Goal: Use online tool/utility

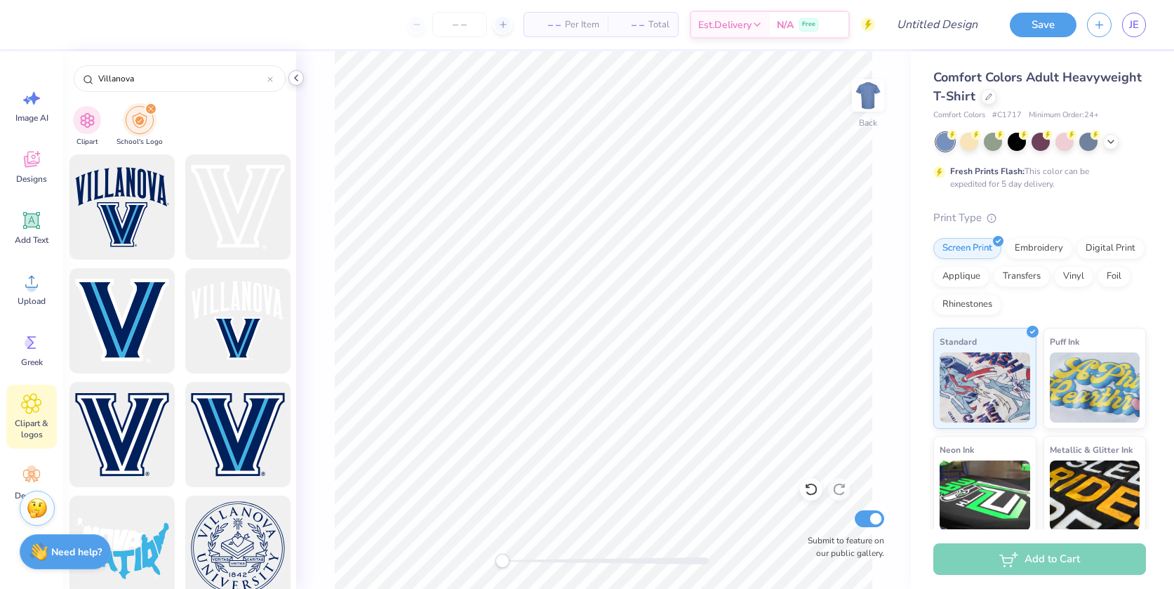
click at [298, 76] on icon at bounding box center [295, 77] width 11 height 11
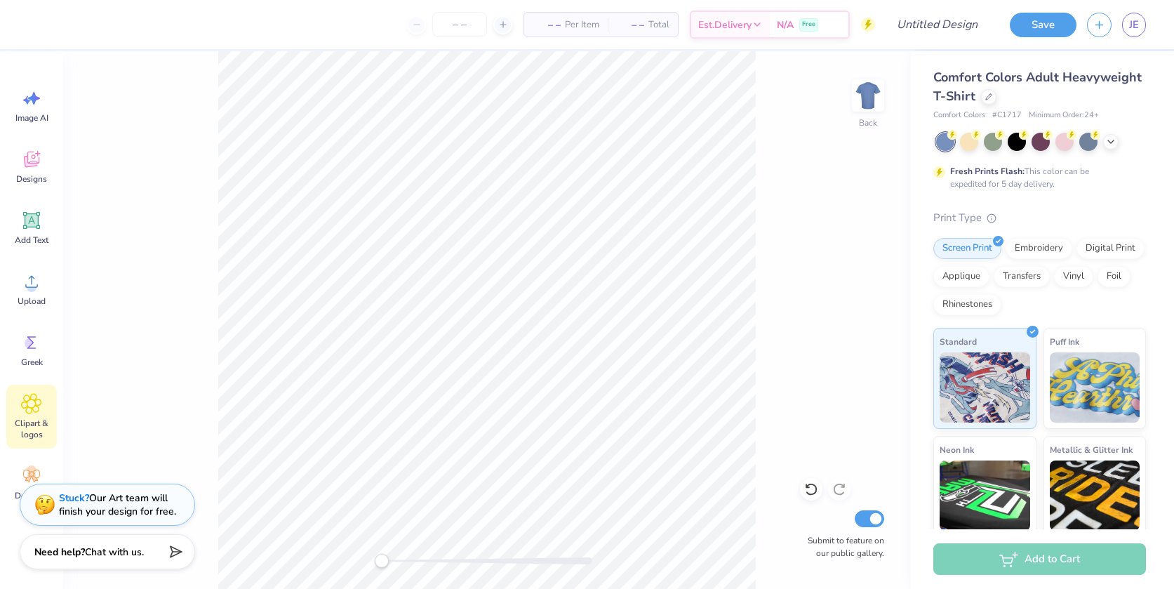
click at [328, 558] on div "Back Submit to feature on our public gallery." at bounding box center [487, 319] width 848 height 537
click at [34, 164] on icon at bounding box center [31, 161] width 13 height 11
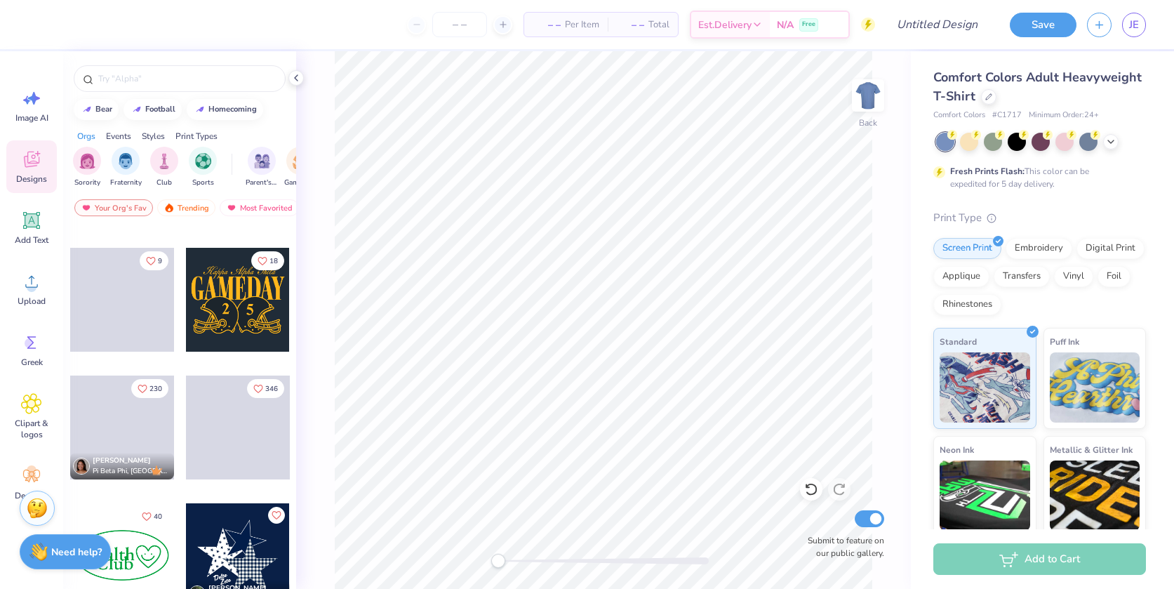
scroll to position [1541, 0]
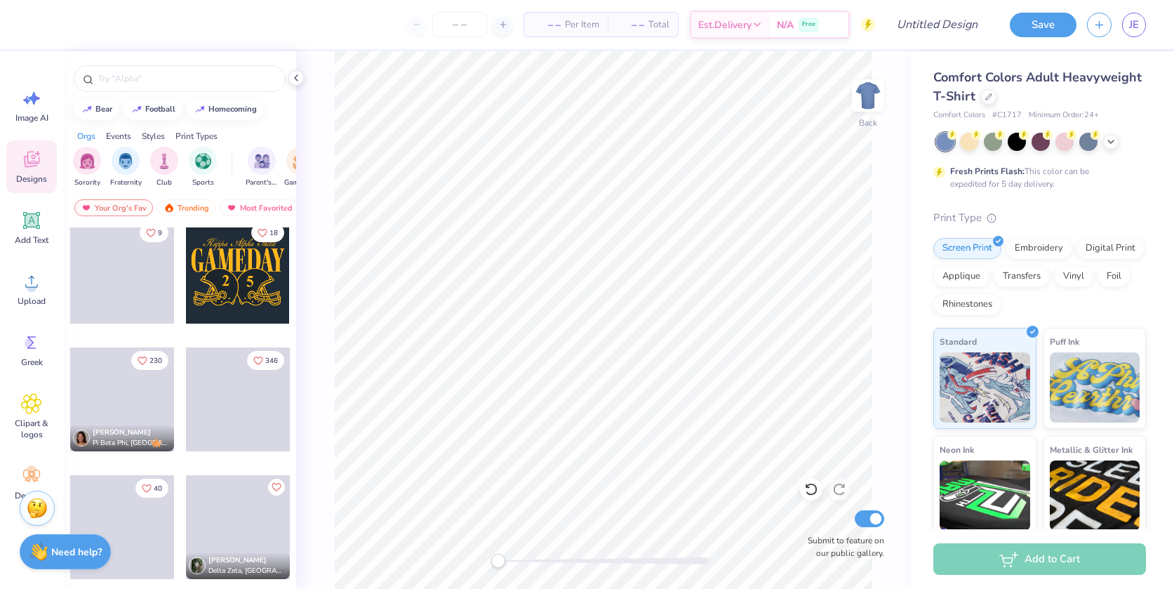
click at [215, 288] on div at bounding box center [238, 272] width 104 height 104
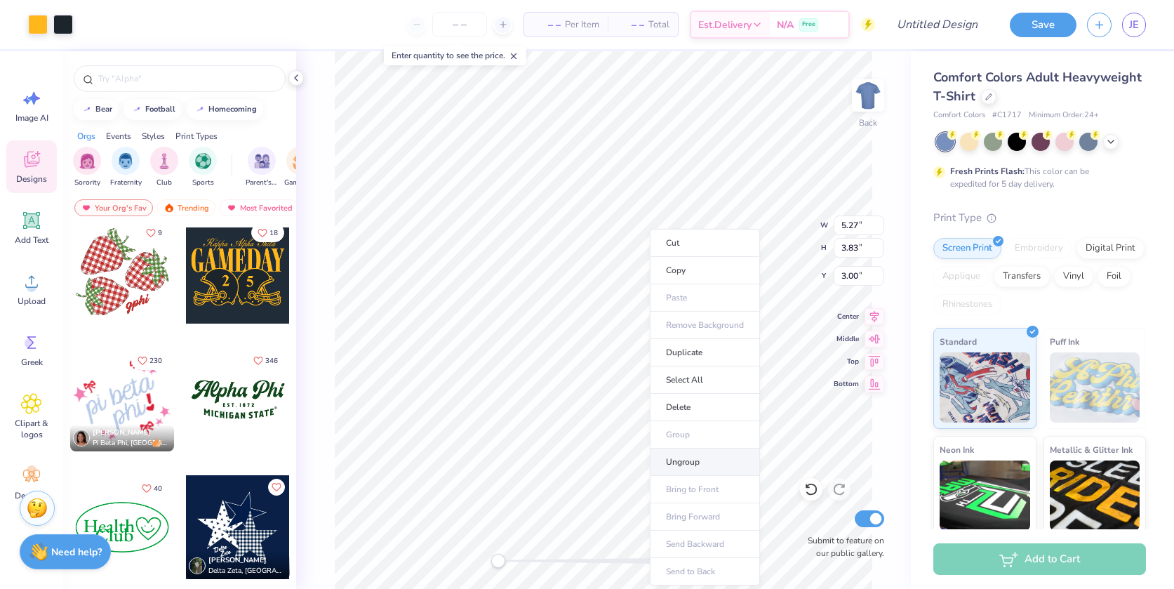
click at [700, 460] on li "Ungroup" at bounding box center [705, 461] width 110 height 27
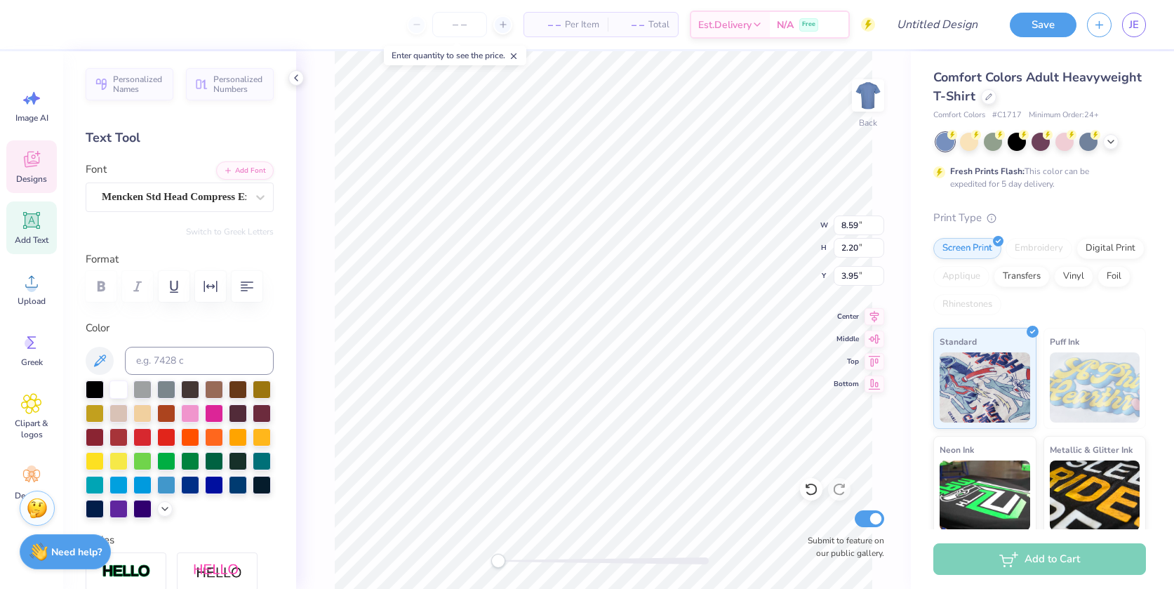
scroll to position [12, 4]
type textarea "WEEKEND"
click at [810, 492] on icon at bounding box center [811, 489] width 14 height 14
click at [300, 77] on icon at bounding box center [295, 77] width 11 height 11
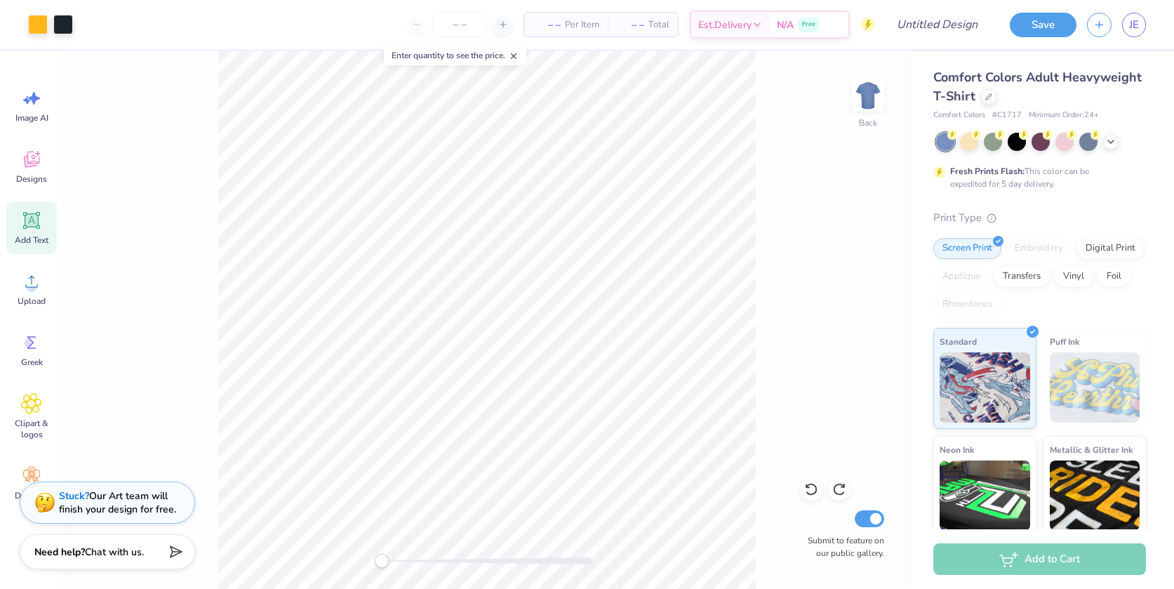
click at [77, 496] on strong "Stuck?" at bounding box center [74, 495] width 30 height 13
